Goal: Task Accomplishment & Management: Complete application form

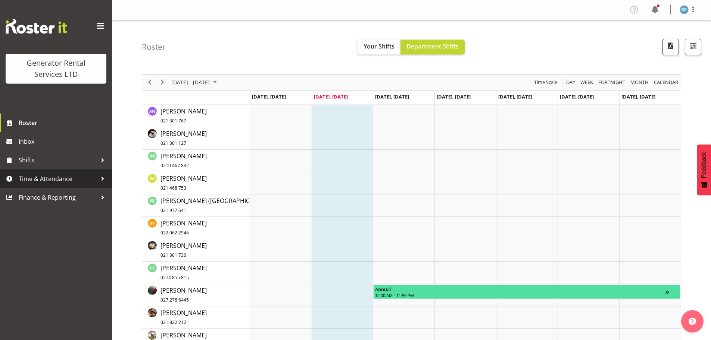
click at [63, 184] on span "Time & Attendance" at bounding box center [58, 178] width 78 height 11
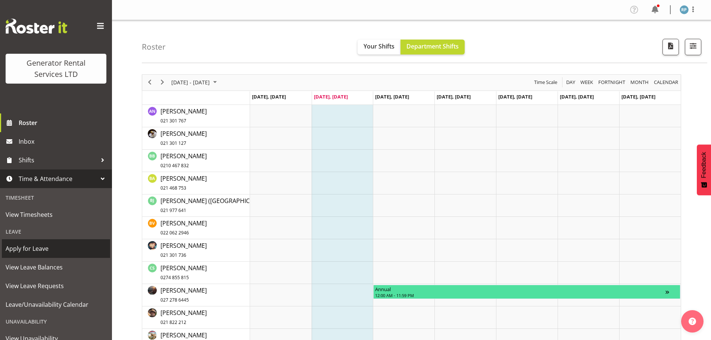
click at [61, 244] on span "Apply for Leave" at bounding box center [56, 248] width 101 height 11
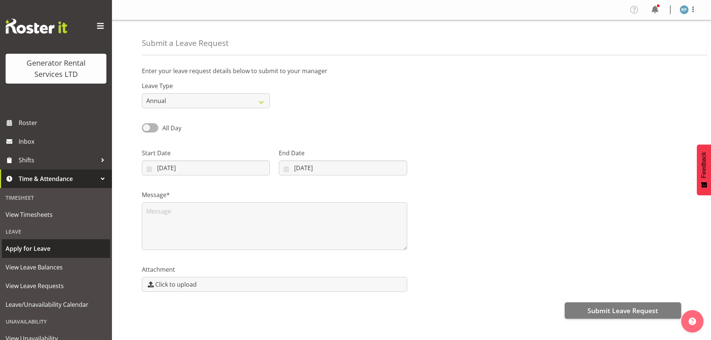
select select "7"
select select "2025"
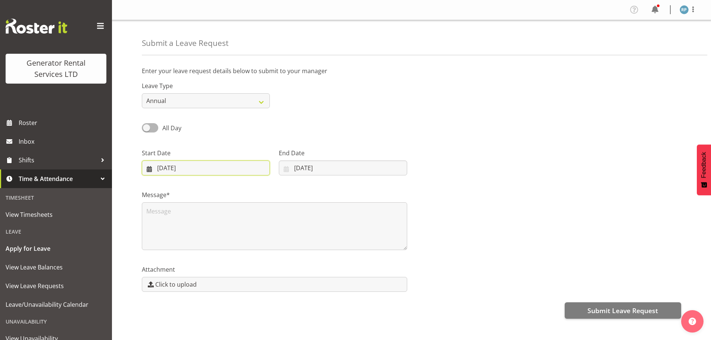
click at [252, 169] on input "12/08/2025" at bounding box center [206, 168] width 128 height 15
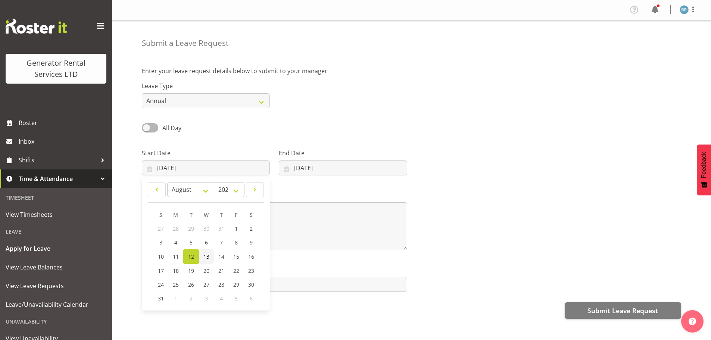
click at [206, 259] on span "13" at bounding box center [206, 256] width 6 height 7
type input "13/08/2025"
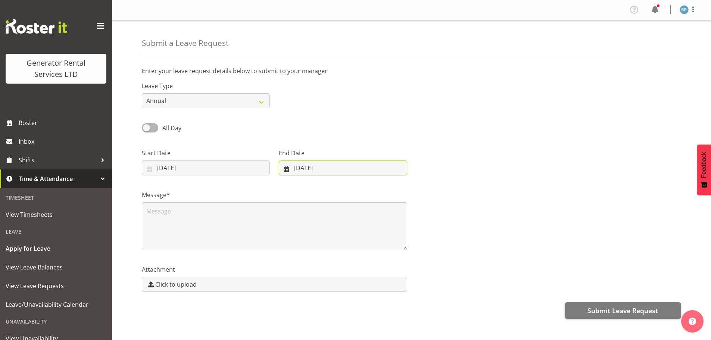
click at [312, 167] on input "12/08/2025" at bounding box center [343, 168] width 128 height 15
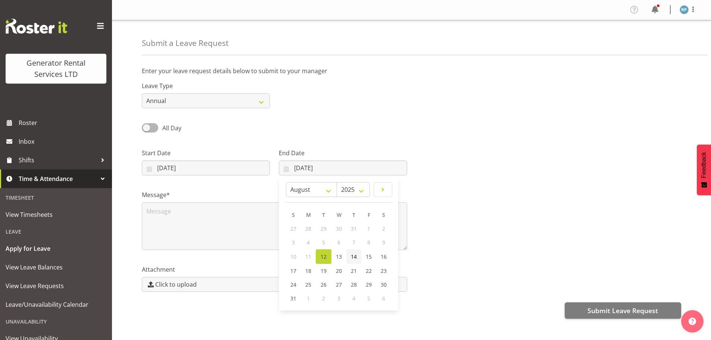
click at [350, 258] on link "14" at bounding box center [353, 256] width 15 height 15
type input "14/08/2025"
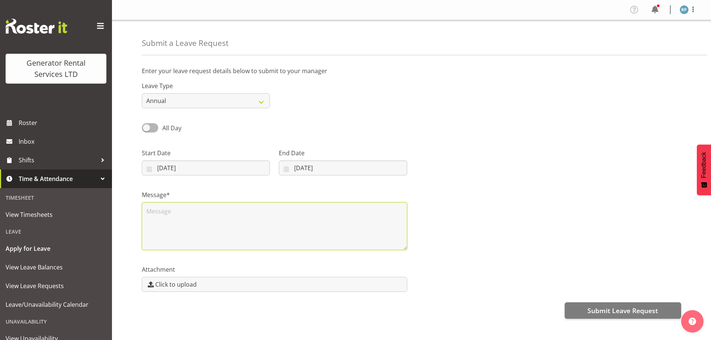
click at [237, 207] on textarea at bounding box center [274, 226] width 265 height 48
type textarea "OT Meeting."
click at [634, 309] on span "Submit Leave Request" at bounding box center [623, 311] width 71 height 10
